Goal: Task Accomplishment & Management: Complete application form

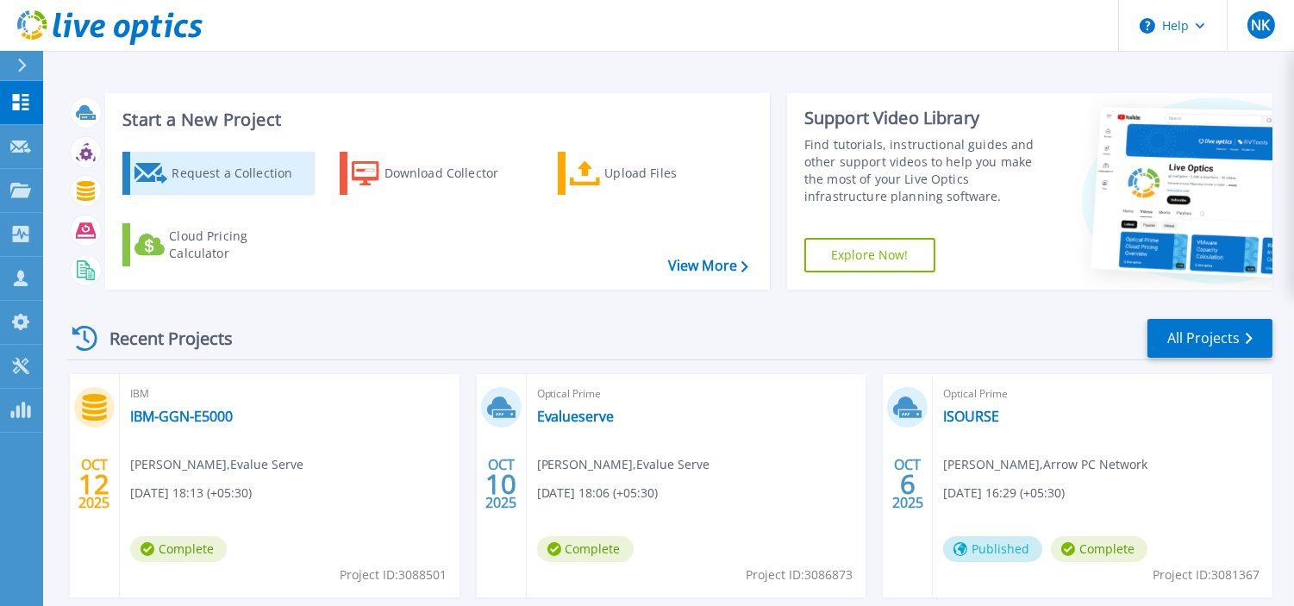
click at [191, 167] on div "Request a Collection" at bounding box center [241, 173] width 138 height 34
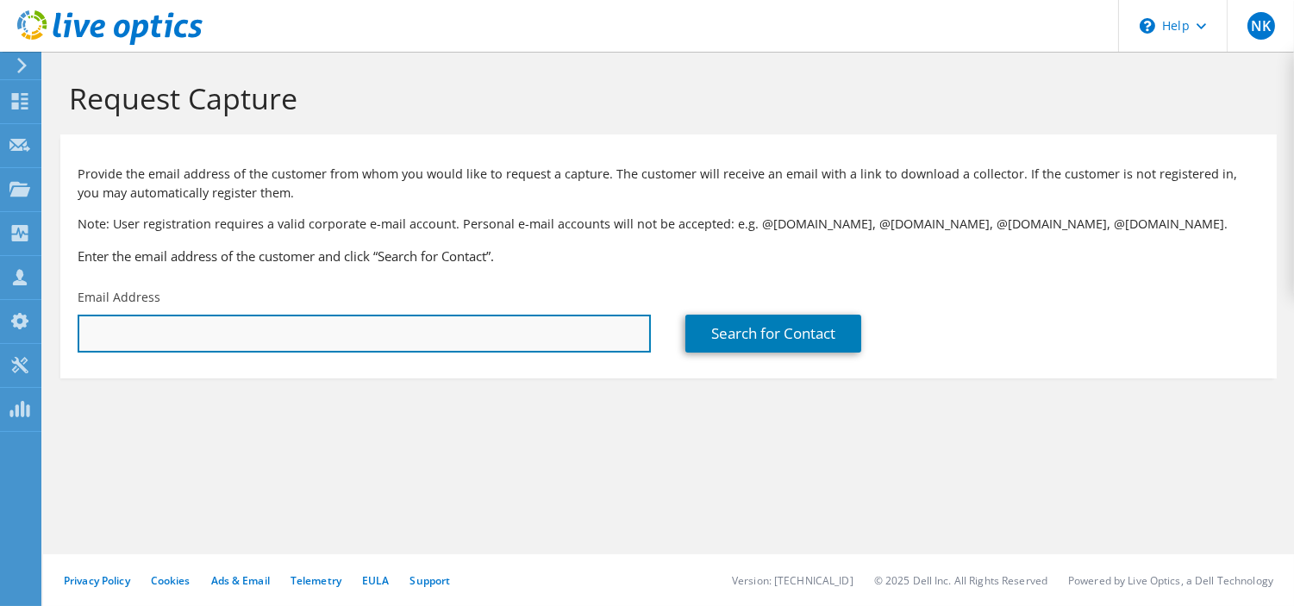
click at [372, 337] on input "text" at bounding box center [364, 334] width 573 height 38
paste input "amit.sharma@bmu.edu.in"
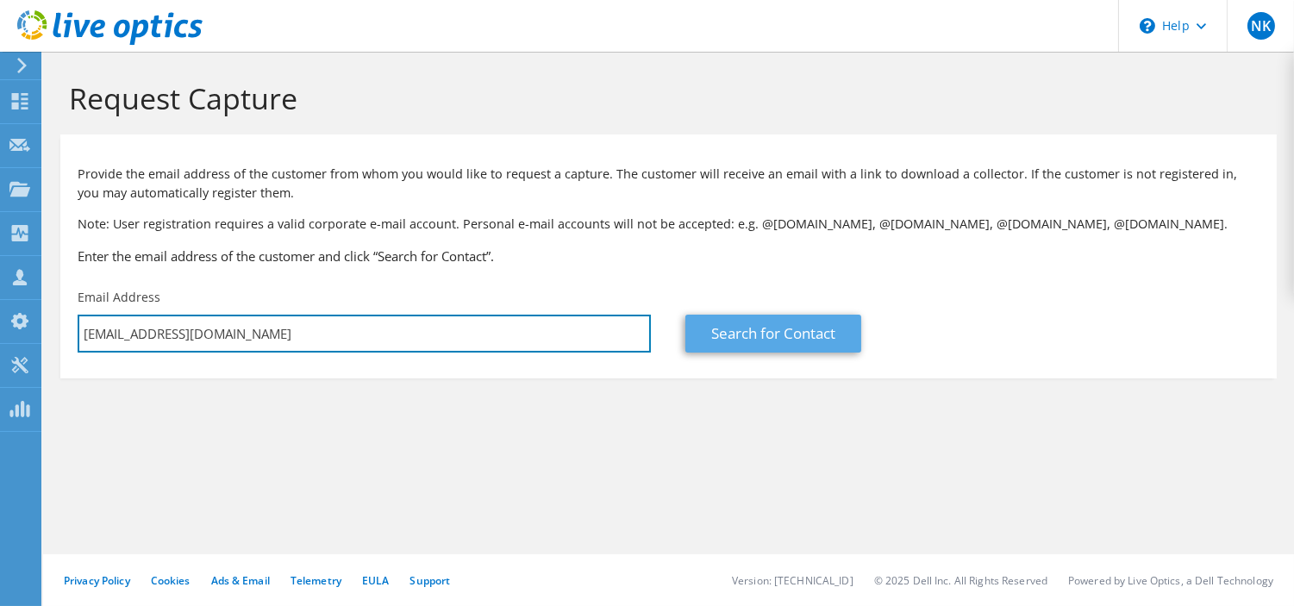
type input "amit.sharma@bmu.edu.in"
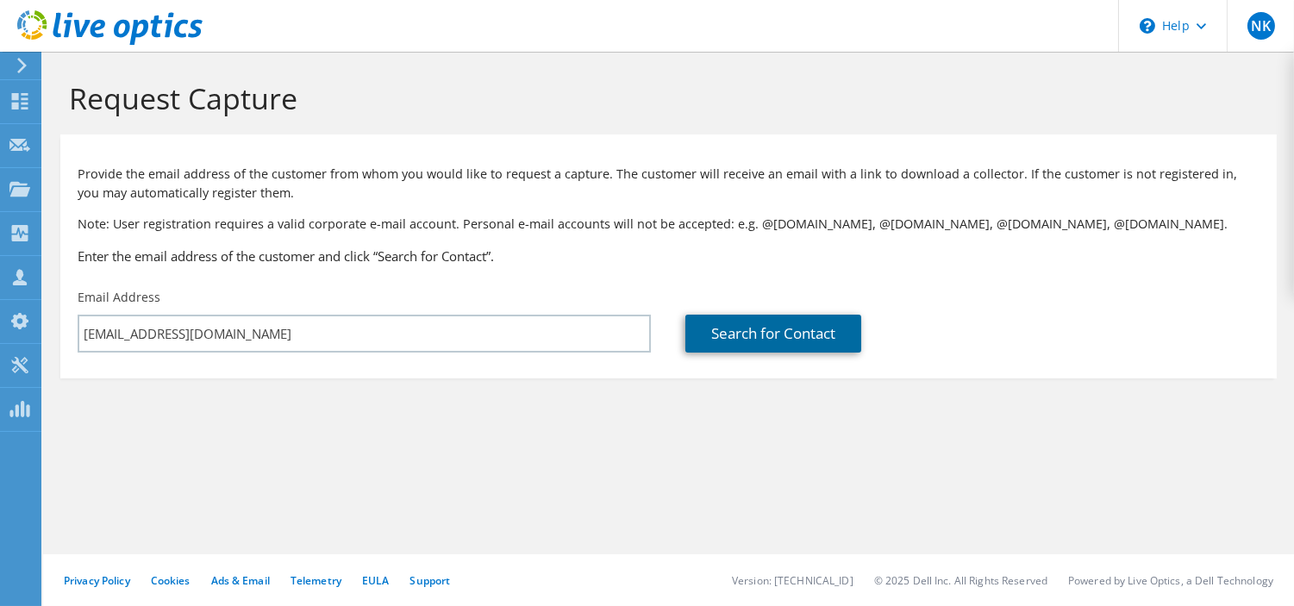
click at [739, 326] on link "Search for Contact" at bounding box center [774, 334] width 176 height 38
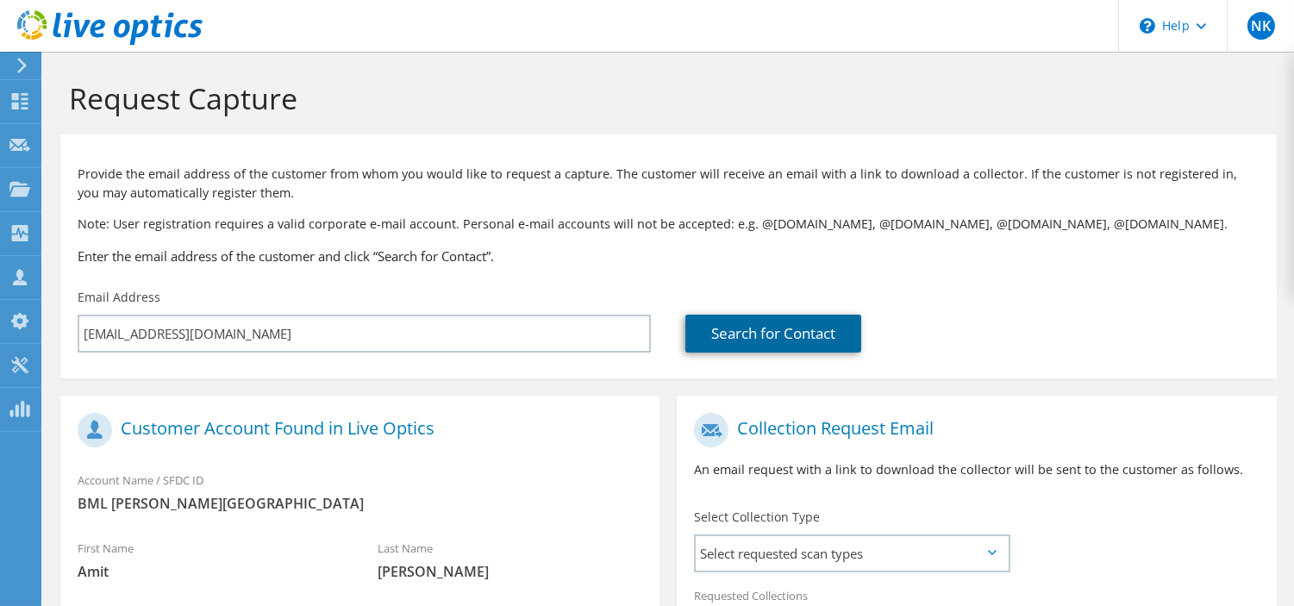
scroll to position [358, 0]
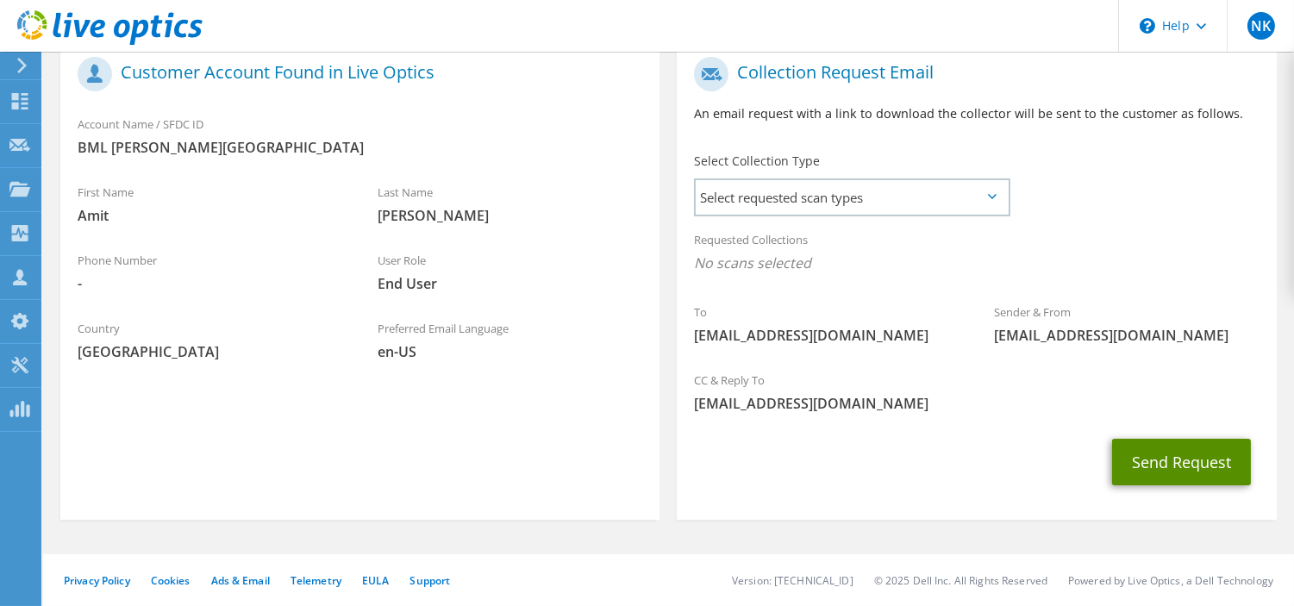
click at [1211, 454] on button "Send Request" at bounding box center [1181, 462] width 139 height 47
